Goal: Find contact information: Find contact information

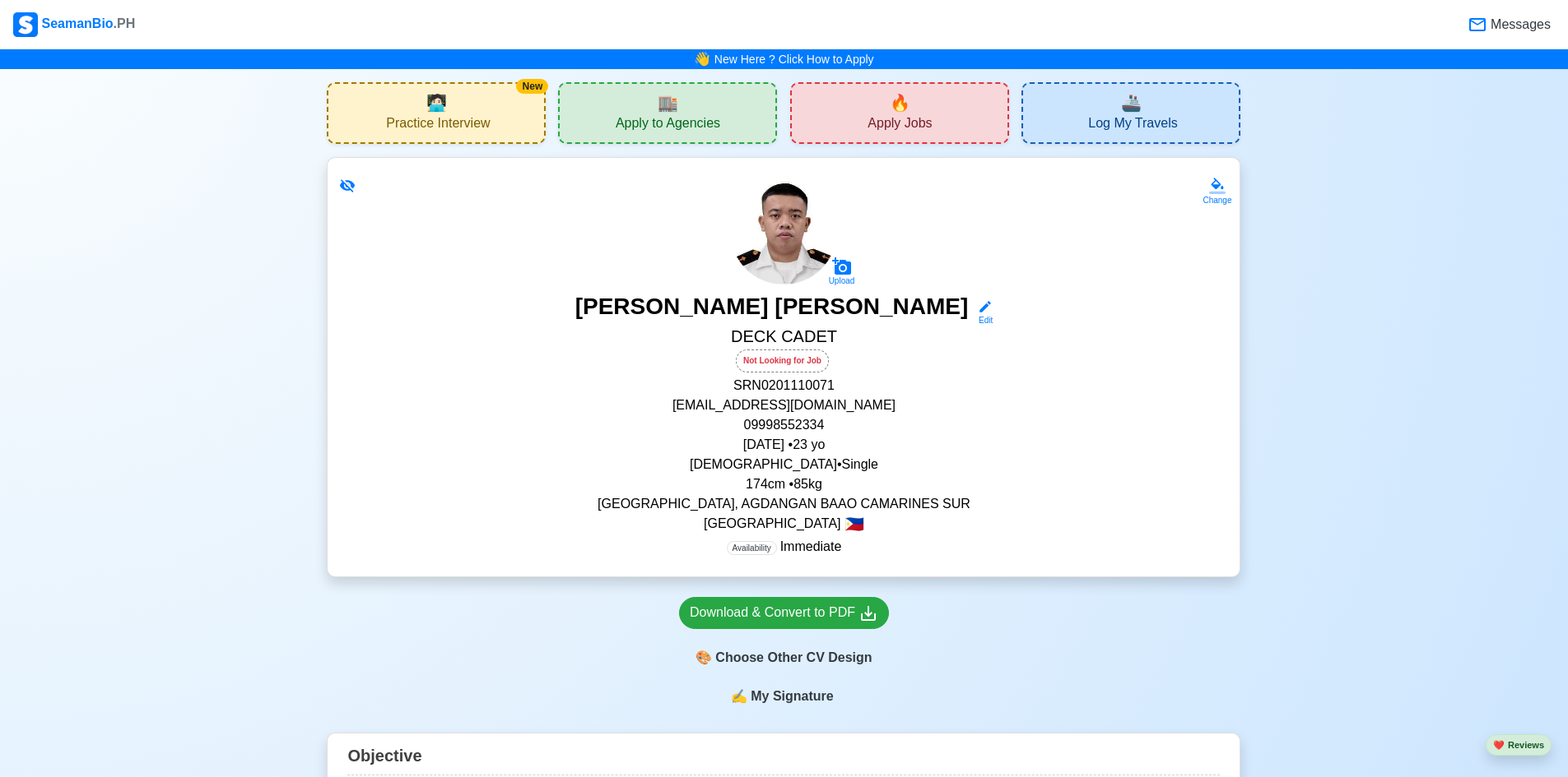
click at [721, 104] on div "🏬 Apply to Agencies" at bounding box center [667, 113] width 219 height 61
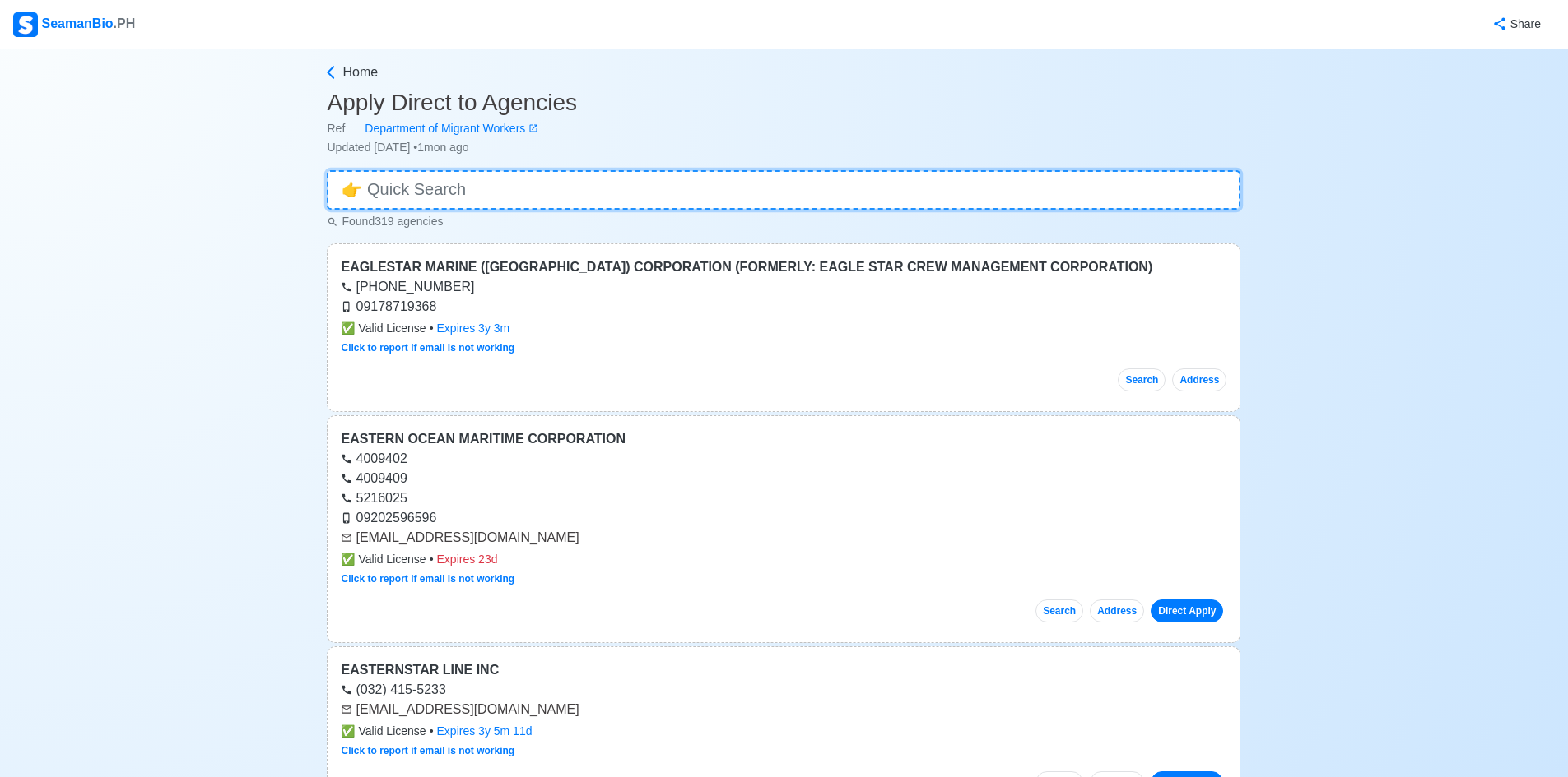
click at [798, 207] on input at bounding box center [784, 190] width 914 height 39
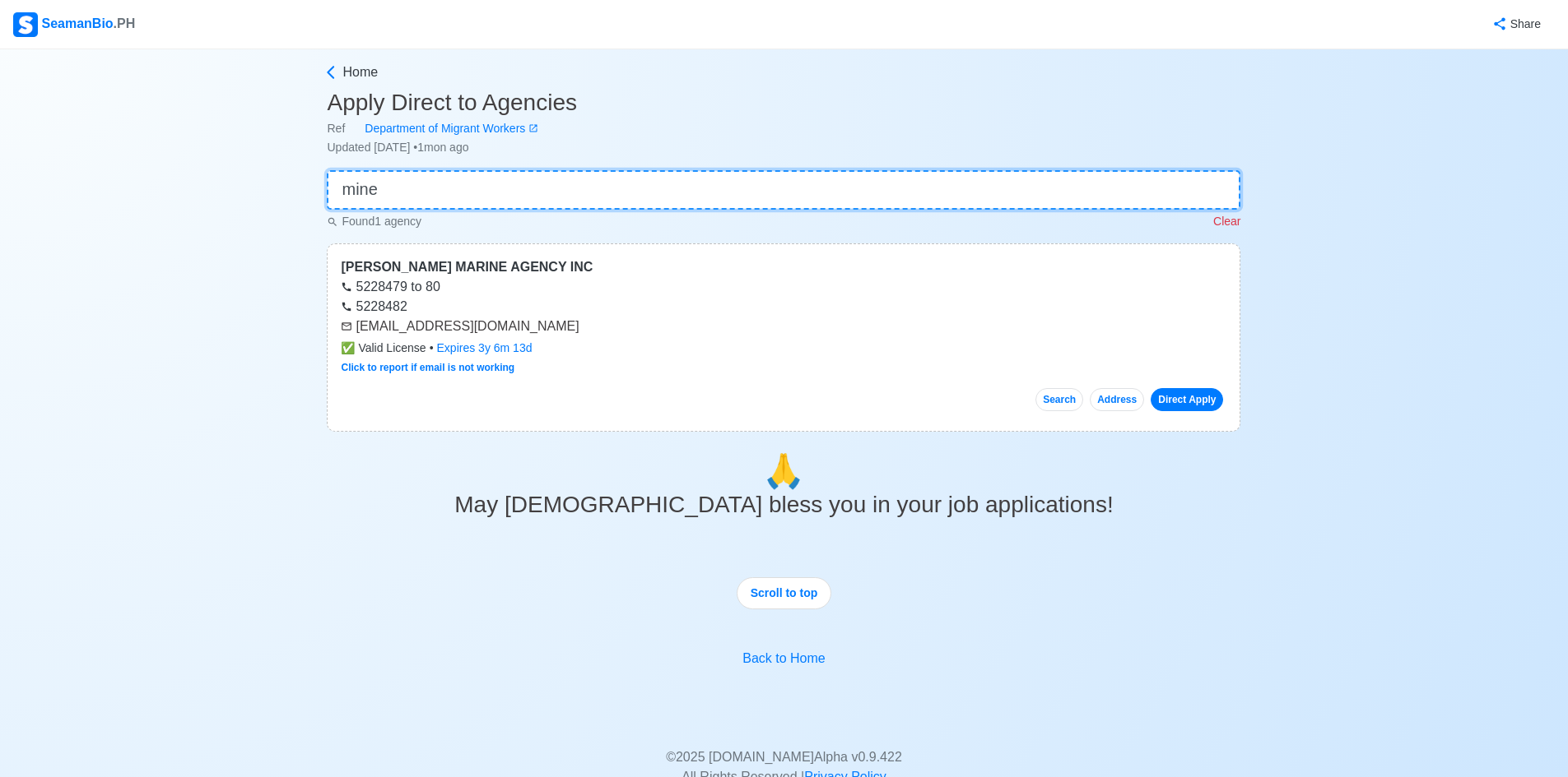
type input "mine"
drag, startPoint x: 621, startPoint y: 327, endPoint x: 404, endPoint y: 315, distance: 217.3
click at [404, 315] on div "MINERVA MARINE AGENCY INC 5228479 to 80 5228482 gm@minervamarineagency.onmicros…" at bounding box center [784, 337] width 914 height 188
copy div "[EMAIL_ADDRESS][DOMAIN_NAME]"
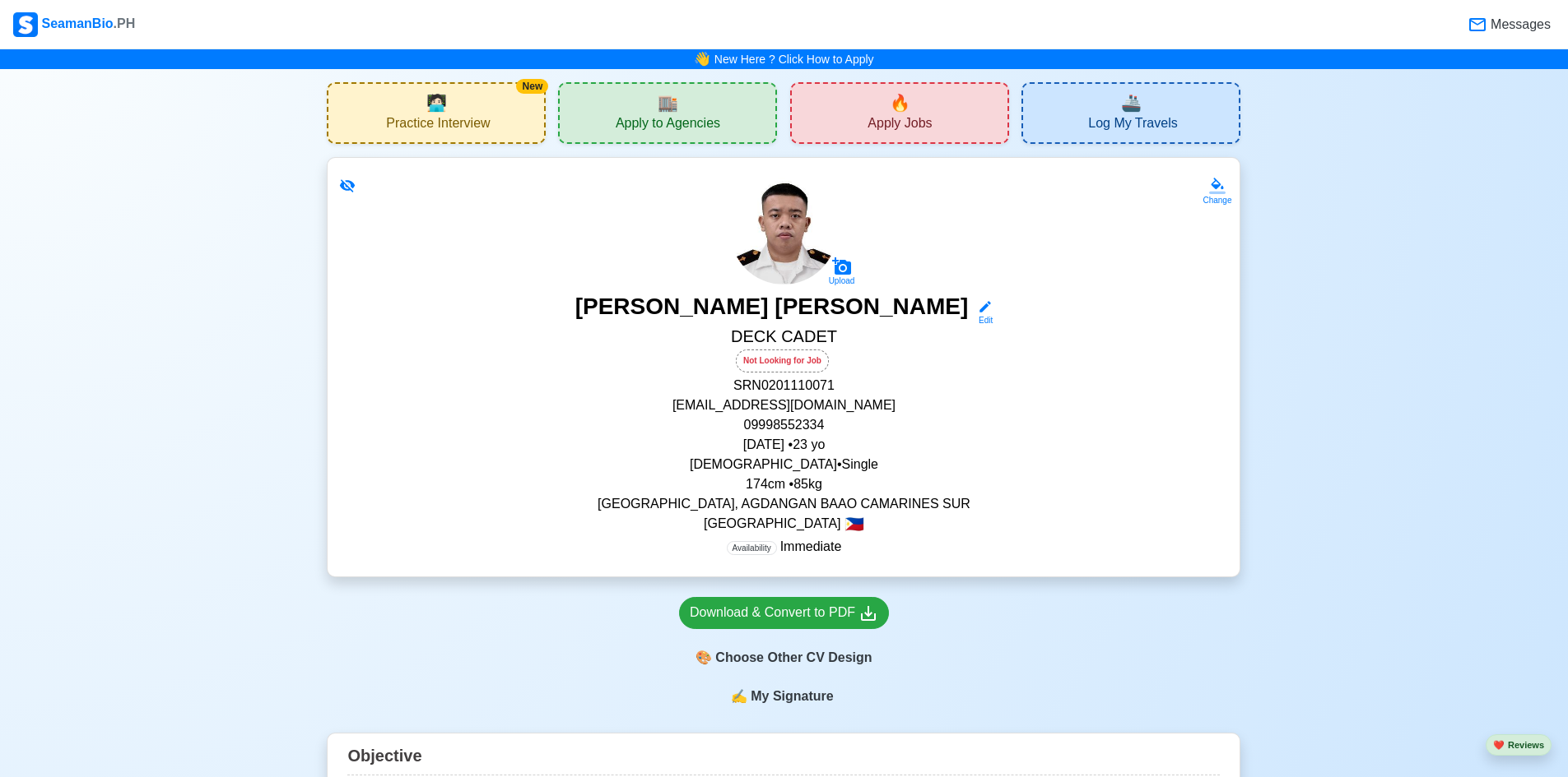
click at [651, 122] on span "Apply to Agencies" at bounding box center [667, 126] width 104 height 20
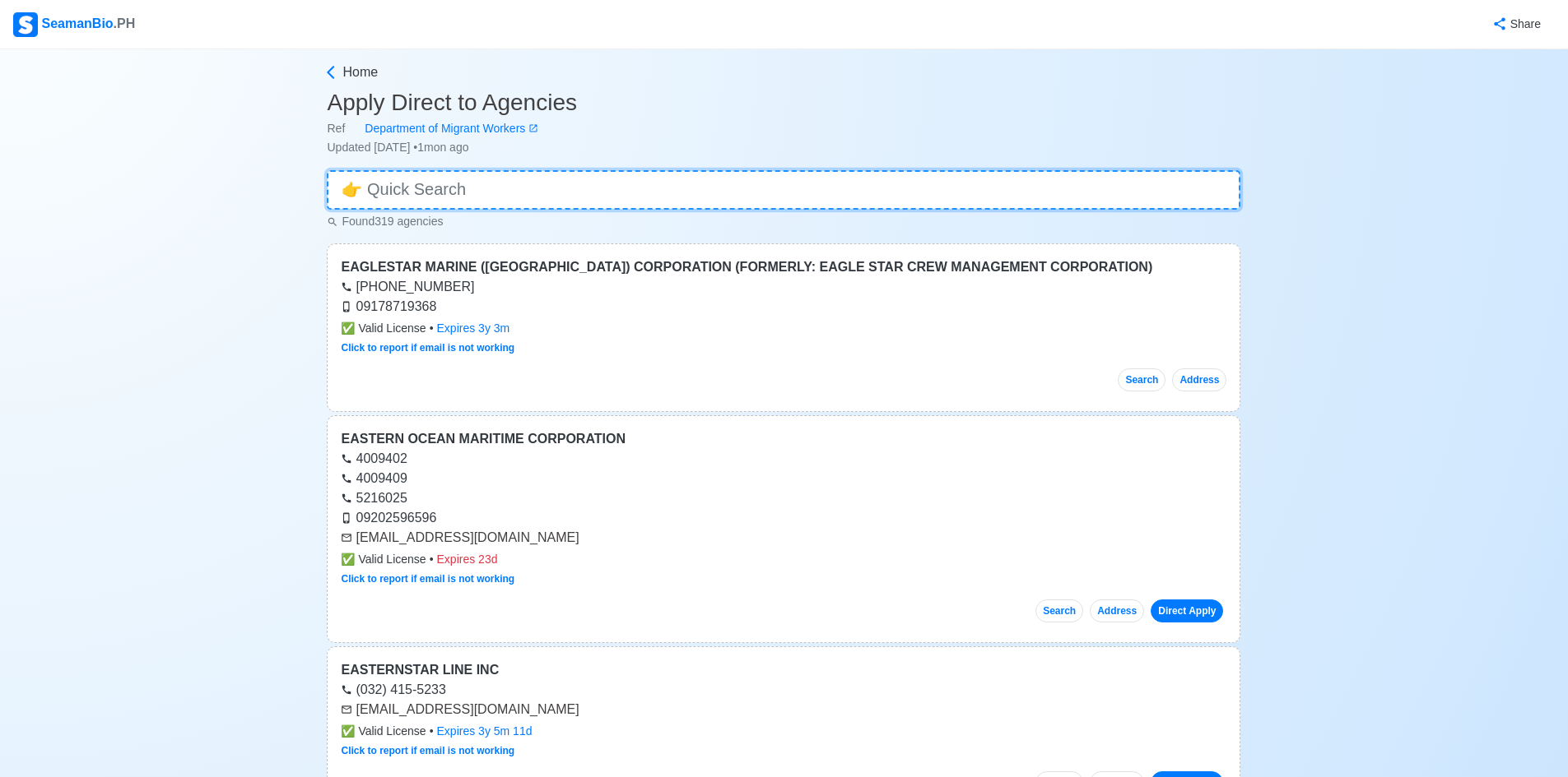
click at [750, 191] on input at bounding box center [784, 190] width 914 height 39
type input "r"
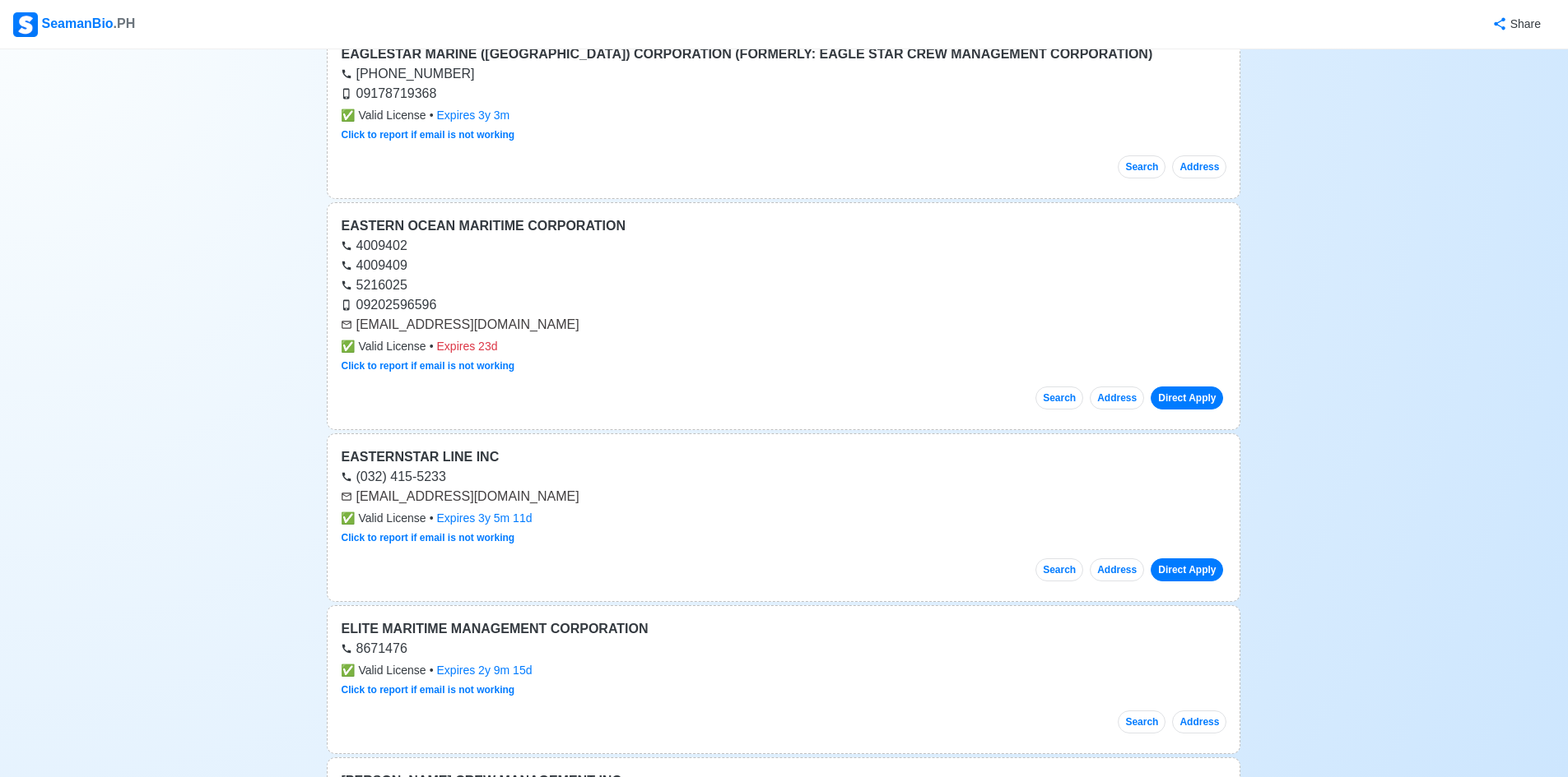
scroll to position [494, 0]
